Goal: Task Accomplishment & Management: Manage account settings

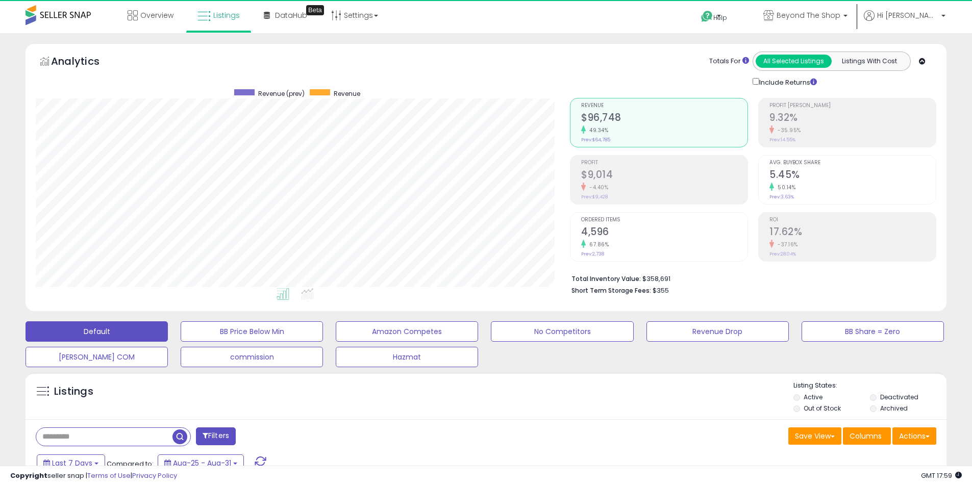
select select "**"
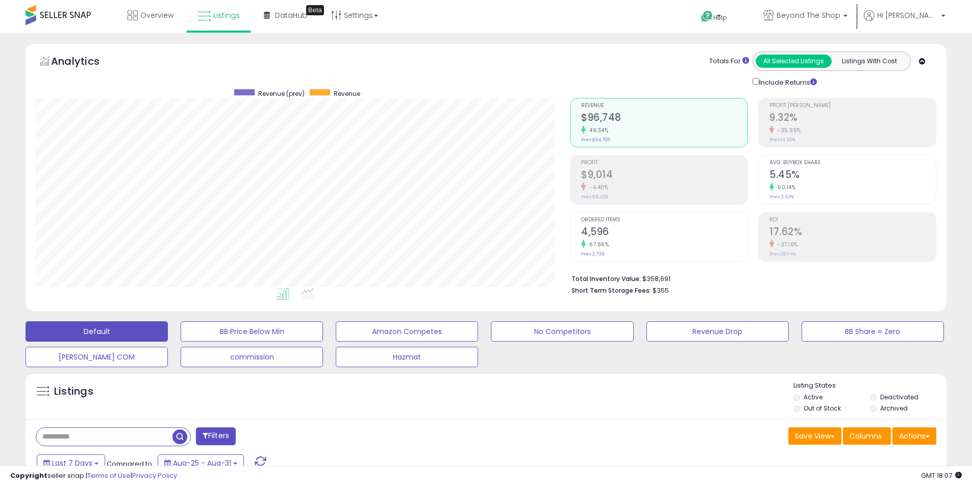
scroll to position [204, 0]
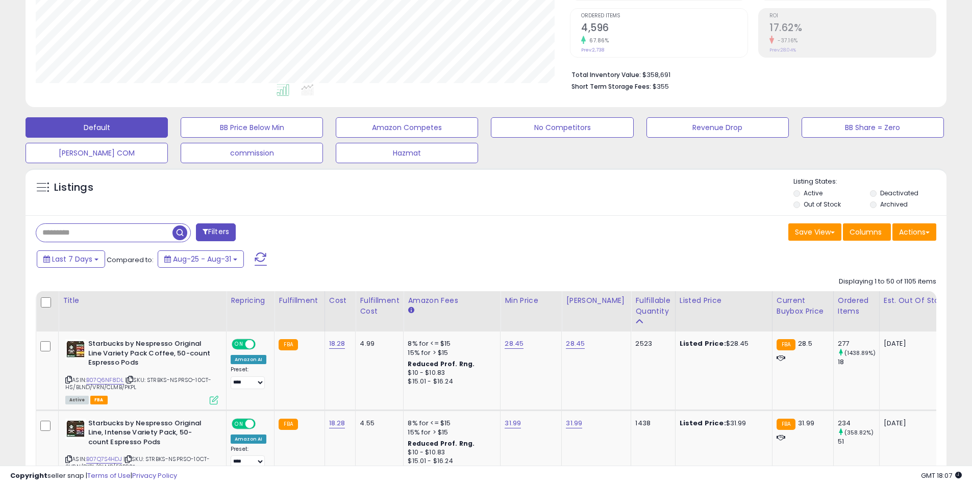
click at [903, 191] on label "Deactivated" at bounding box center [899, 193] width 38 height 9
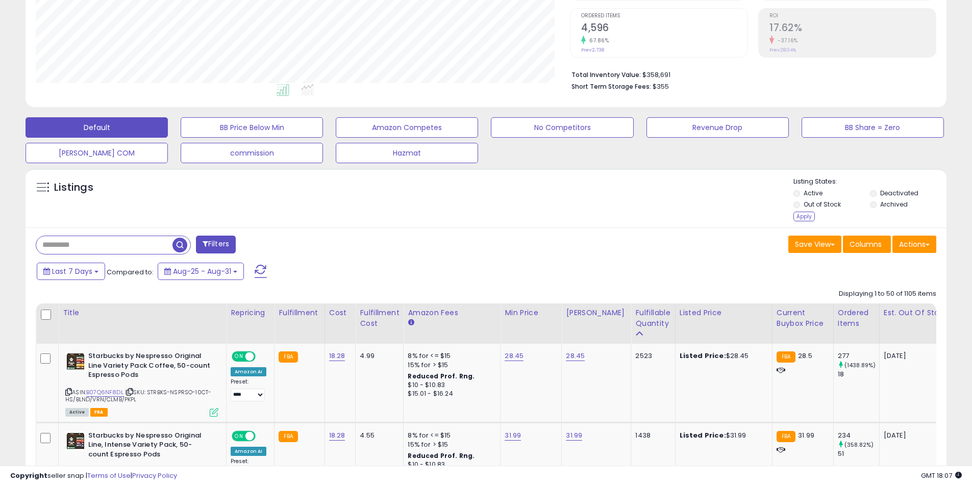
click at [891, 209] on label "Archived" at bounding box center [894, 204] width 28 height 9
click at [800, 220] on div "Apply" at bounding box center [804, 217] width 21 height 10
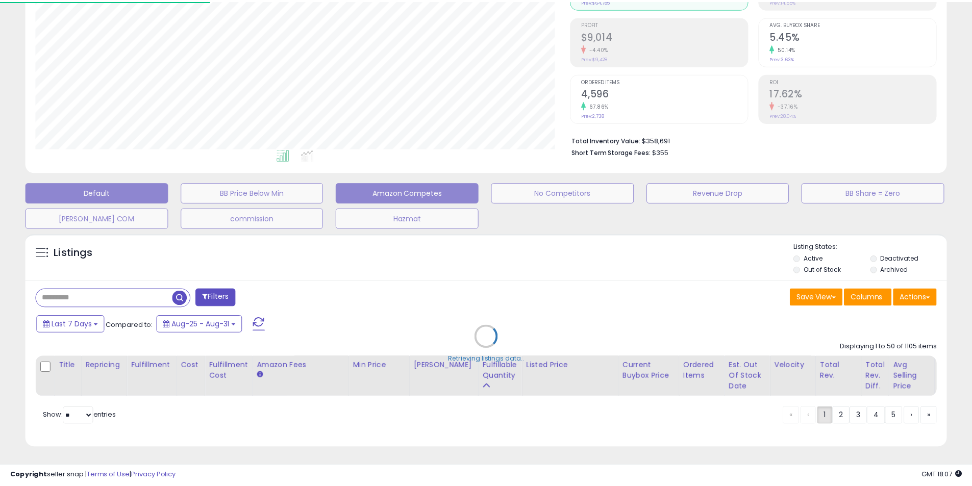
scroll to position [209, 539]
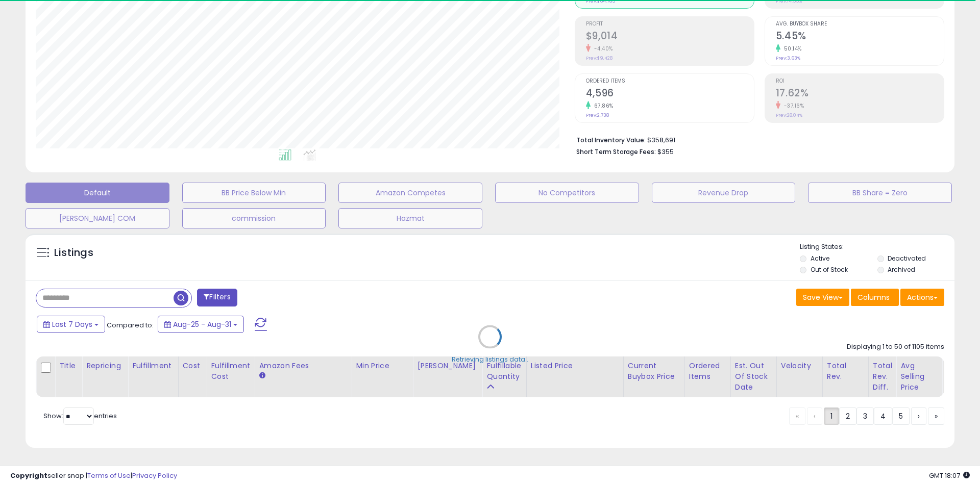
click at [155, 292] on div "Retrieving listings data.." at bounding box center [490, 345] width 944 height 232
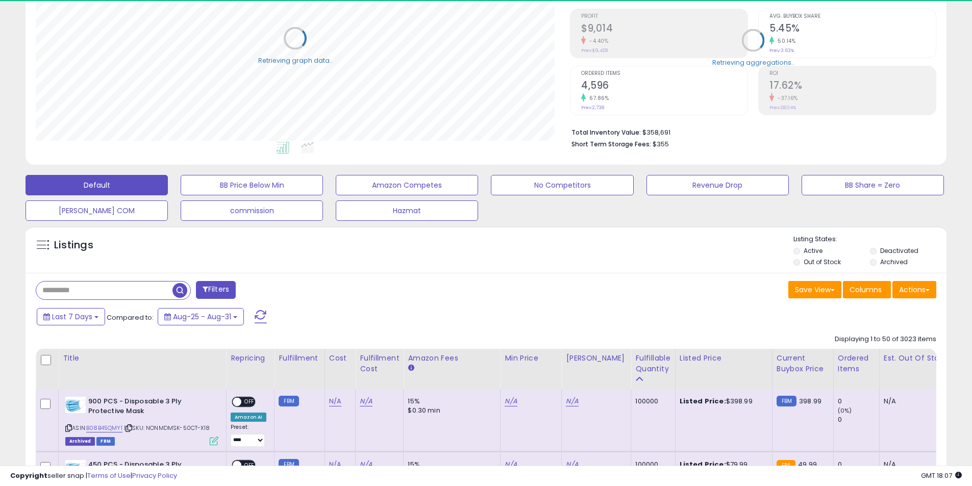
scroll to position [510141, 509816]
click at [155, 292] on input "text" at bounding box center [104, 291] width 136 height 18
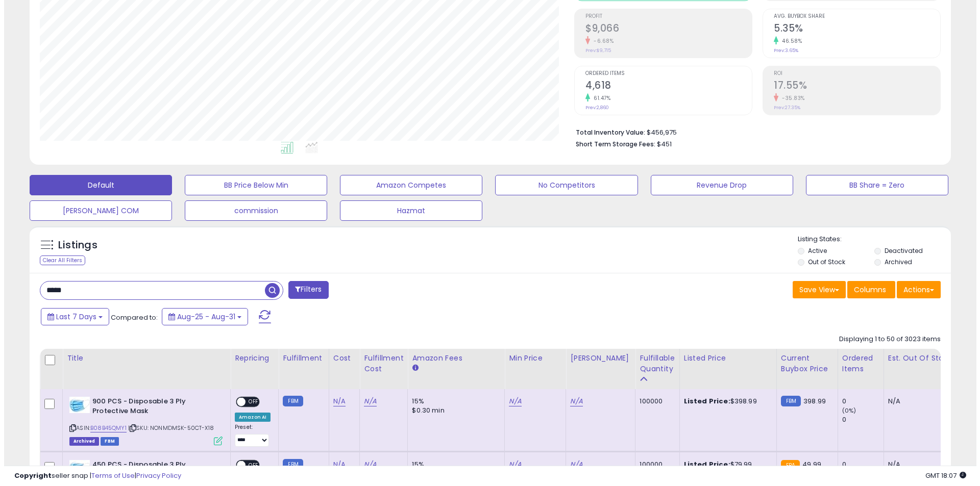
scroll to position [209, 534]
type input "*******"
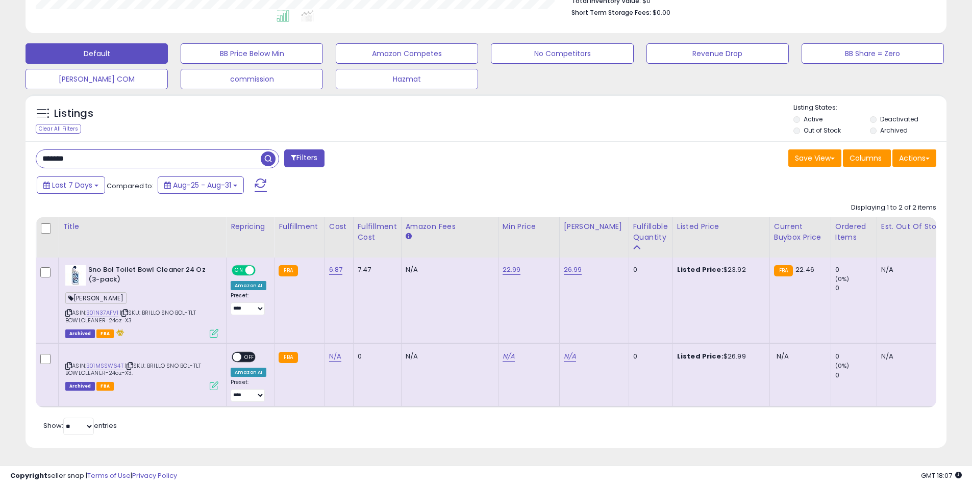
click at [146, 312] on div "ASIN: B01N37AFV1 | SKU: BRILLO SNO BOL-TLT BOWLCLEANER-24oz-X3 Archived FBA" at bounding box center [141, 300] width 153 height 71
copy span "BRILLO SNO BOL-TLT BOWLCLEANER-24oz-X3"
